Goal: Obtain resource: Download file/media

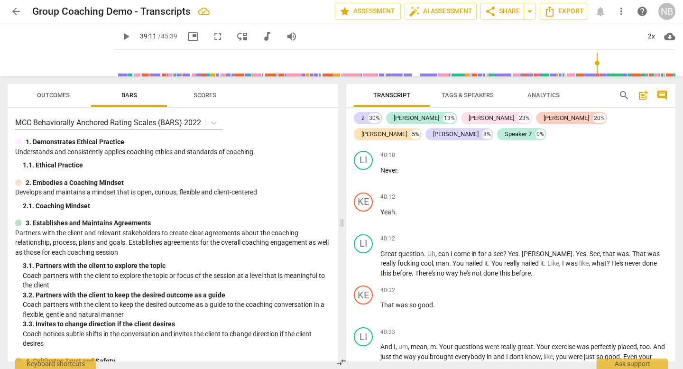
scroll to position [7178, 0]
click at [364, 260] on span "play_arrow" at bounding box center [363, 265] width 11 height 11
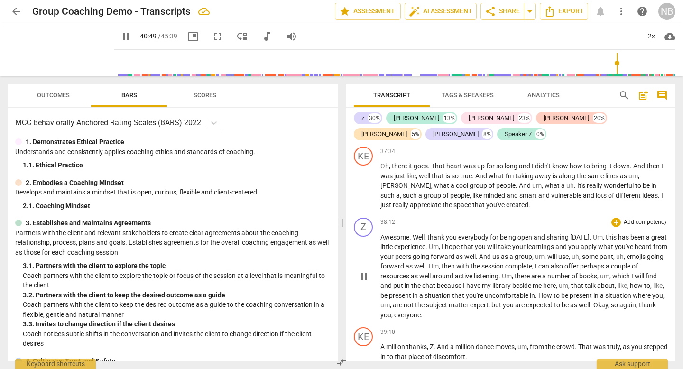
scroll to position [6718, 0]
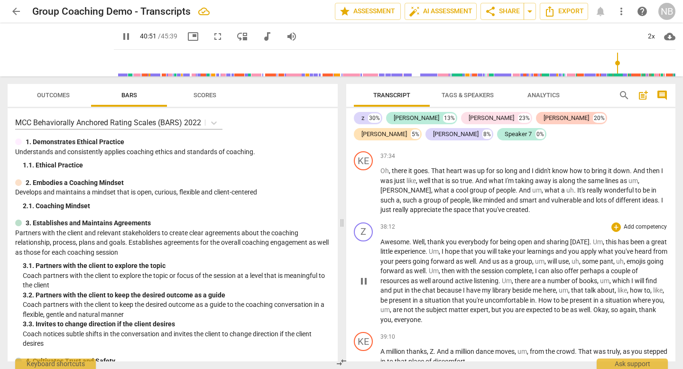
click at [407, 239] on p "Awesome . Well , thank you everybody for being open and sharing [DATE] . Um , t…" at bounding box center [525, 281] width 288 height 88
click at [552, 12] on icon "Export" at bounding box center [549, 11] width 11 height 11
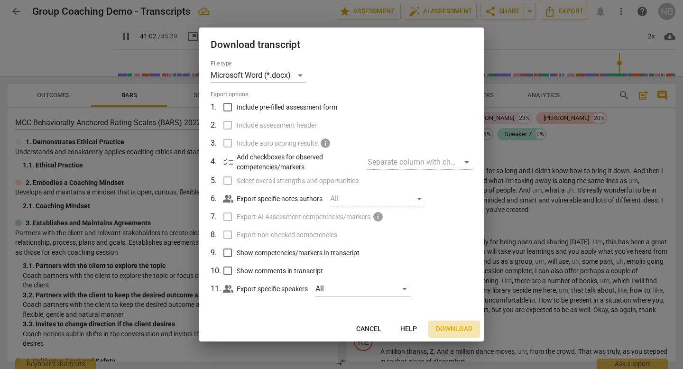
click at [448, 328] on span "Download" at bounding box center [454, 329] width 37 height 9
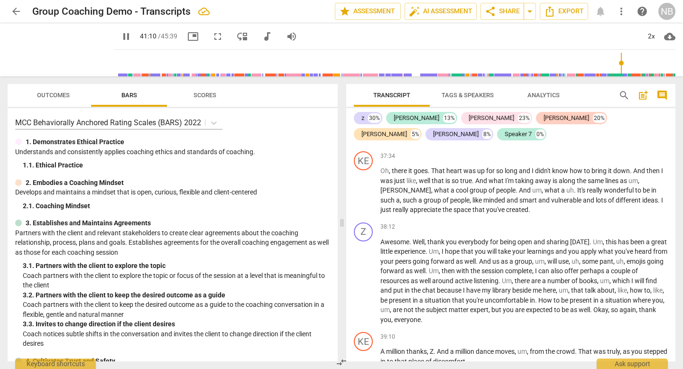
scroll to position [7482, 0]
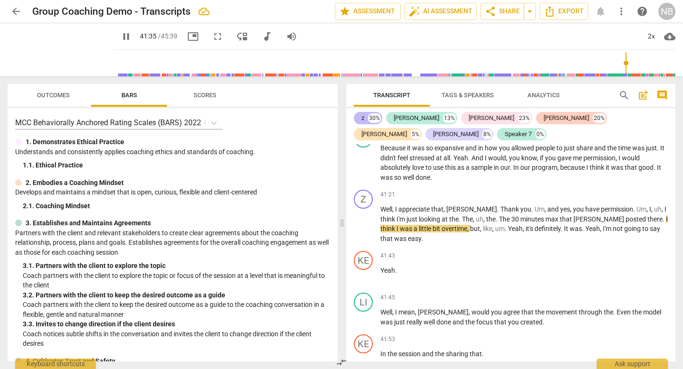
click at [364, 121] on div "z" at bounding box center [363, 117] width 3 height 9
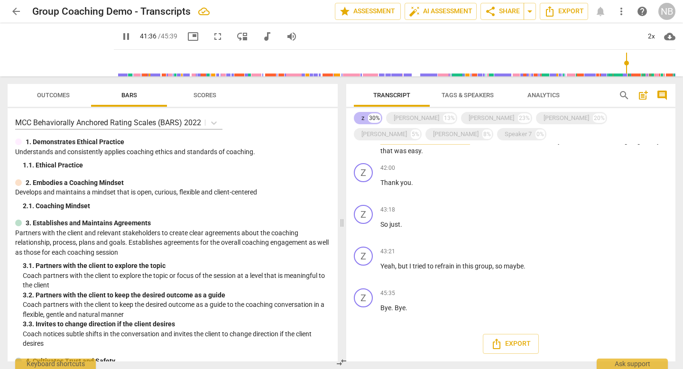
scroll to position [2822, 0]
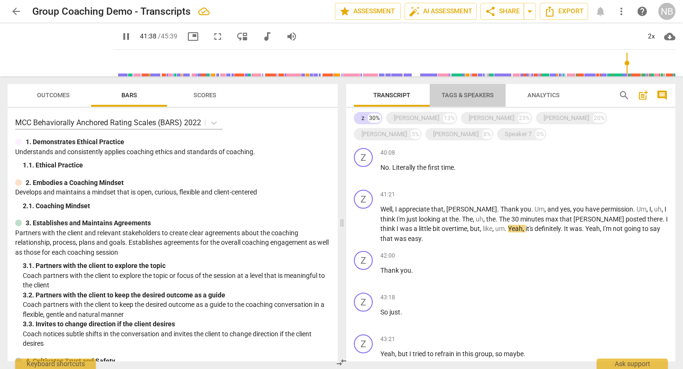
click at [461, 98] on span "Tags & Speakers" at bounding box center [468, 95] width 52 height 7
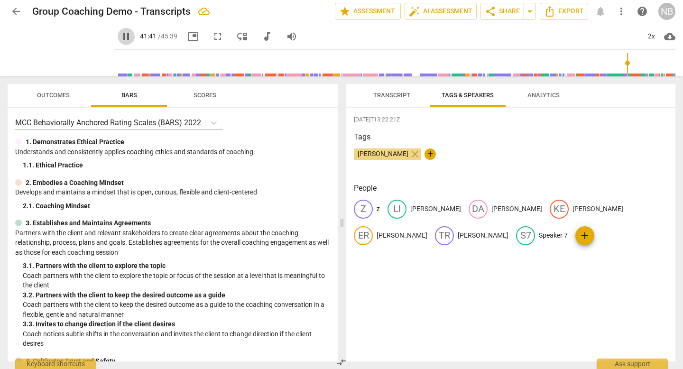
click at [121, 37] on span "pause" at bounding box center [126, 36] width 11 height 11
type input "2502"
click at [374, 212] on div "edit z" at bounding box center [367, 209] width 26 height 19
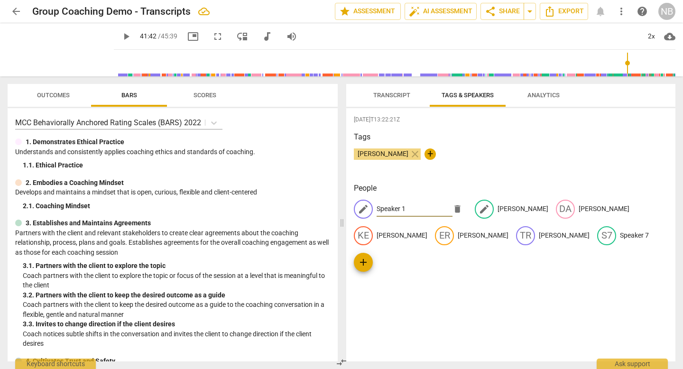
type input "Speaker 1"
click at [498, 210] on p "[PERSON_NAME]" at bounding box center [523, 209] width 51 height 10
type input "Speaker 2"
click at [558, 210] on p "[PERSON_NAME]" at bounding box center [582, 209] width 51 height 10
type input "Speaker 3"
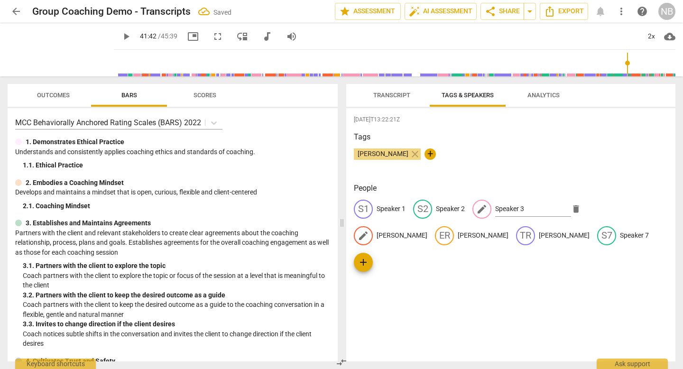
click at [428, 231] on p "[PERSON_NAME]" at bounding box center [402, 236] width 51 height 10
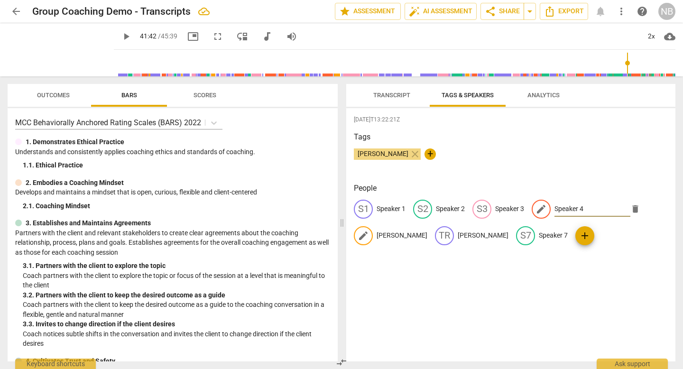
type input "Speaker 4"
click at [377, 239] on p "[PERSON_NAME]" at bounding box center [402, 236] width 51 height 10
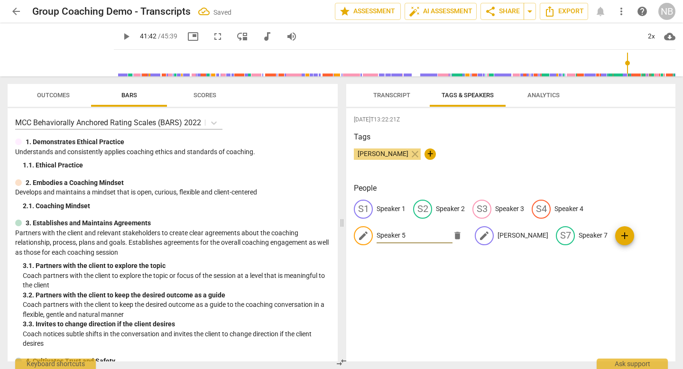
type input "Speaker 5"
click at [498, 236] on p "[PERSON_NAME]" at bounding box center [523, 236] width 51 height 10
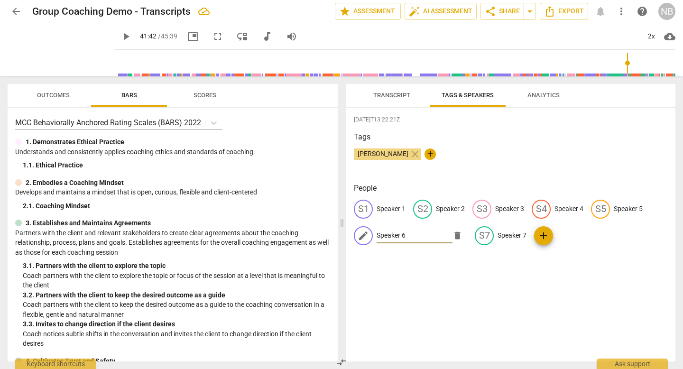
type input "Speaker 6"
click at [512, 299] on div "[DATE]T13:22:21Z Tags [PERSON_NAME] close + People S1 Speaker 1 S2 Speaker 2 S3…" at bounding box center [510, 234] width 329 height 253
click at [399, 97] on span "Transcript" at bounding box center [392, 95] width 37 height 7
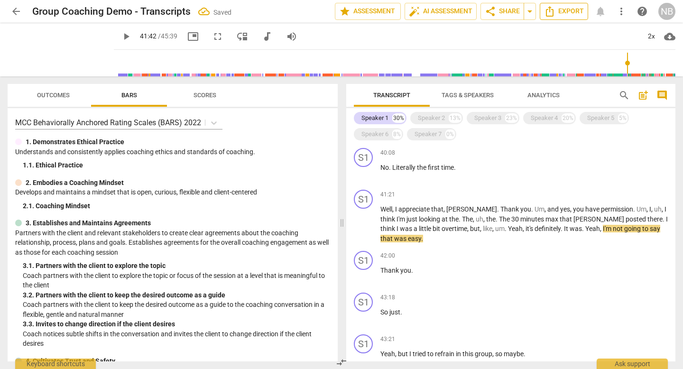
click at [571, 11] on span "Export" at bounding box center [564, 11] width 40 height 11
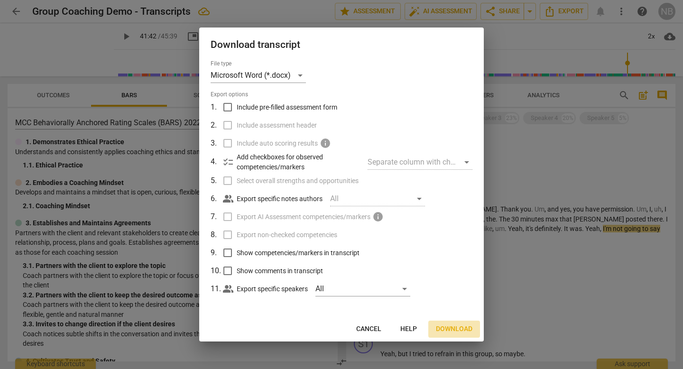
click at [448, 336] on button "Download" at bounding box center [455, 329] width 52 height 17
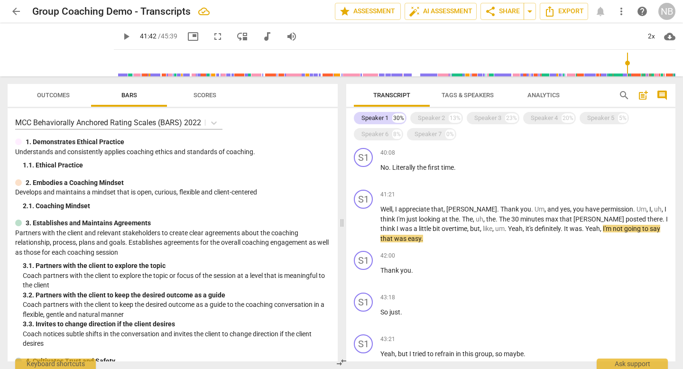
type input "2502"
